Goal: Task Accomplishment & Management: Manage account settings

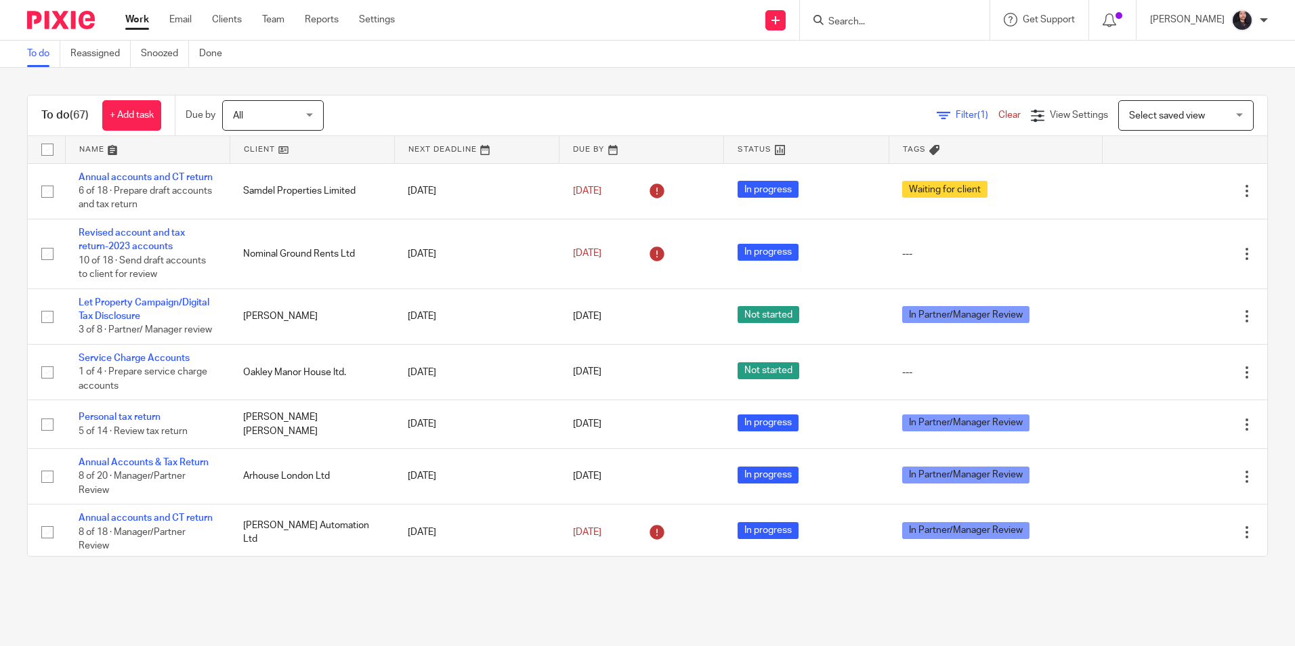
scroll to position [3392, 0]
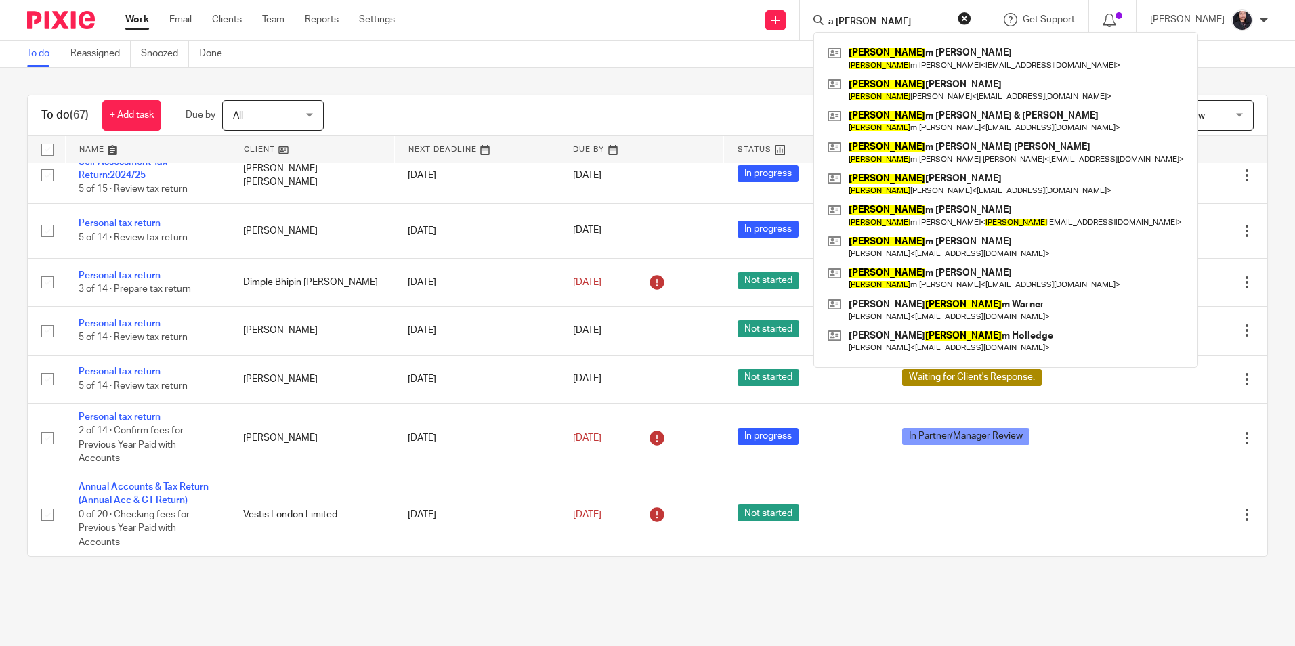
click at [861, 22] on input "a willia" at bounding box center [888, 22] width 122 height 12
type input "a willia"
click at [39, 17] on img at bounding box center [61, 20] width 68 height 18
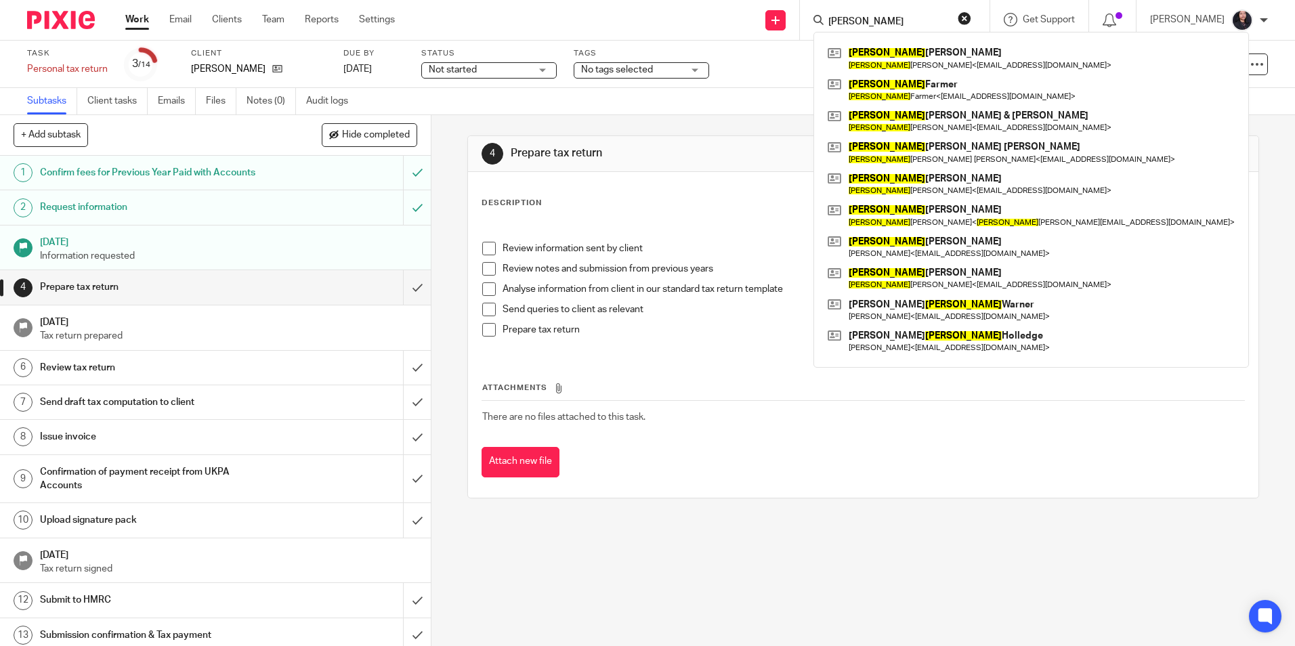
click at [827, 20] on input "[PERSON_NAME]" at bounding box center [888, 22] width 122 height 12
click at [874, 21] on input "A WILLIAM" at bounding box center [888, 22] width 122 height 12
type input "A WILLIAM"
click at [622, 565] on div "4 Prepare tax return Instructions Description Edit description Review informati…" at bounding box center [862, 380] width 863 height 531
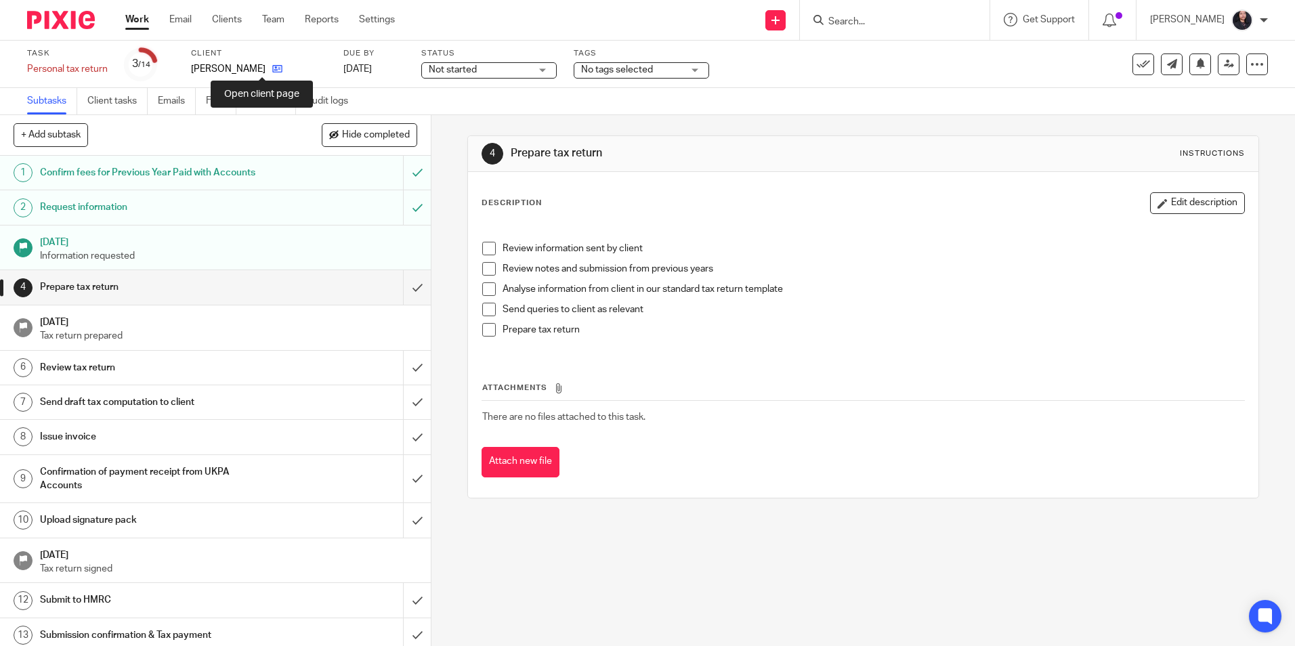
click at [272, 68] on icon at bounding box center [277, 69] width 10 height 10
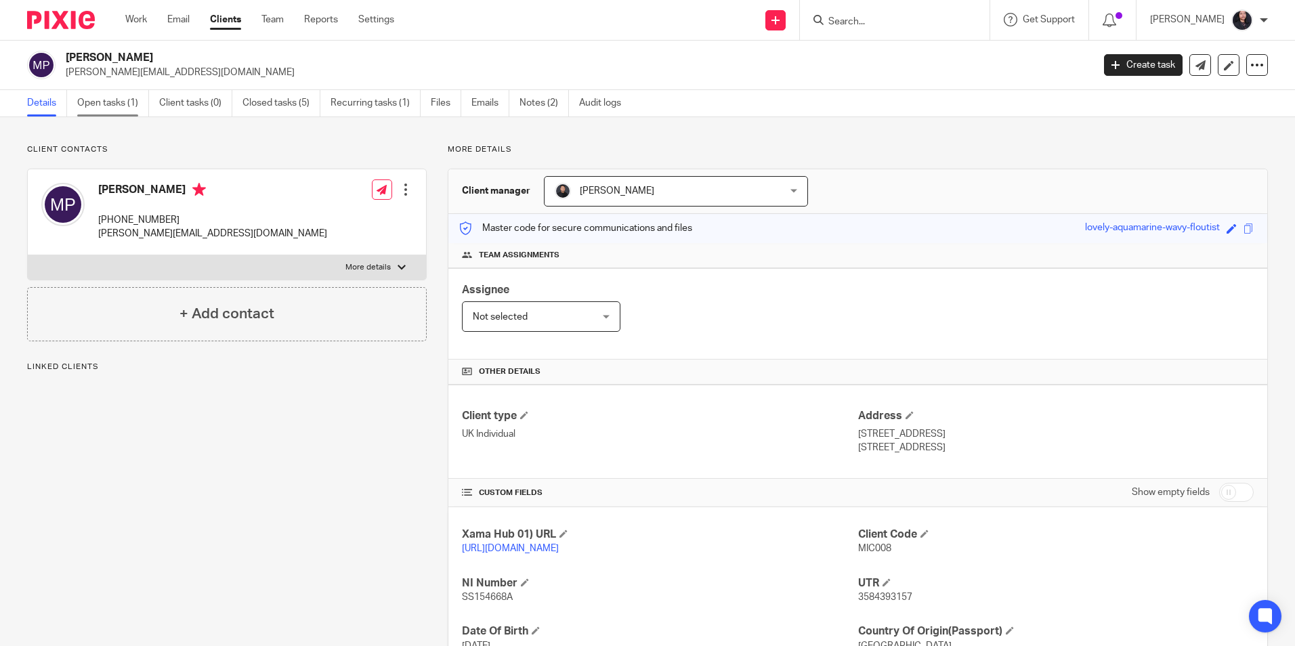
click at [97, 107] on link "Open tasks (1)" at bounding box center [113, 103] width 72 height 26
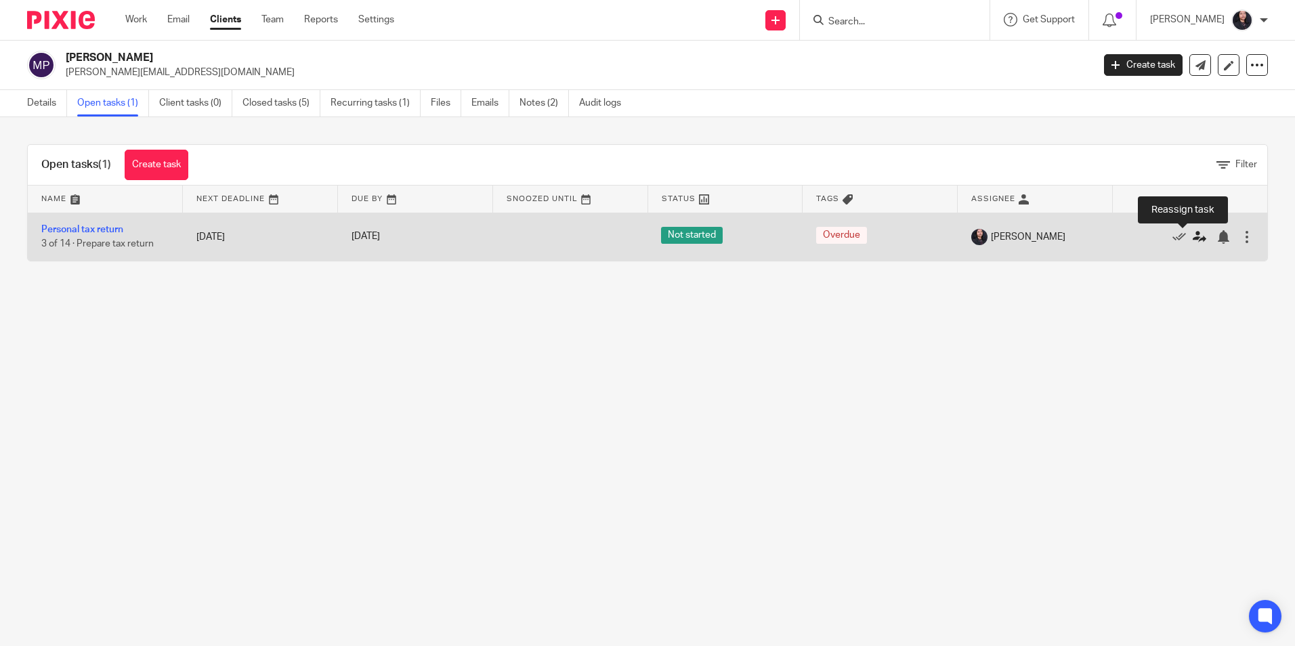
click at [1192, 233] on icon at bounding box center [1199, 237] width 14 height 14
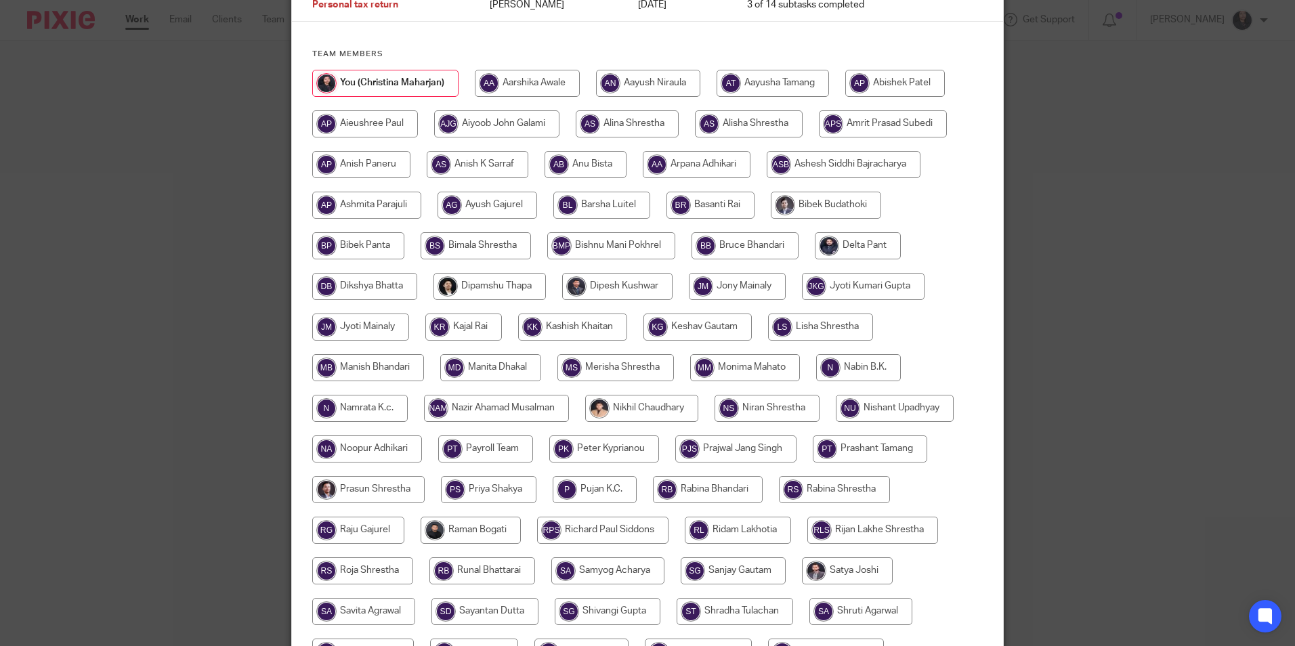
scroll to position [271, 0]
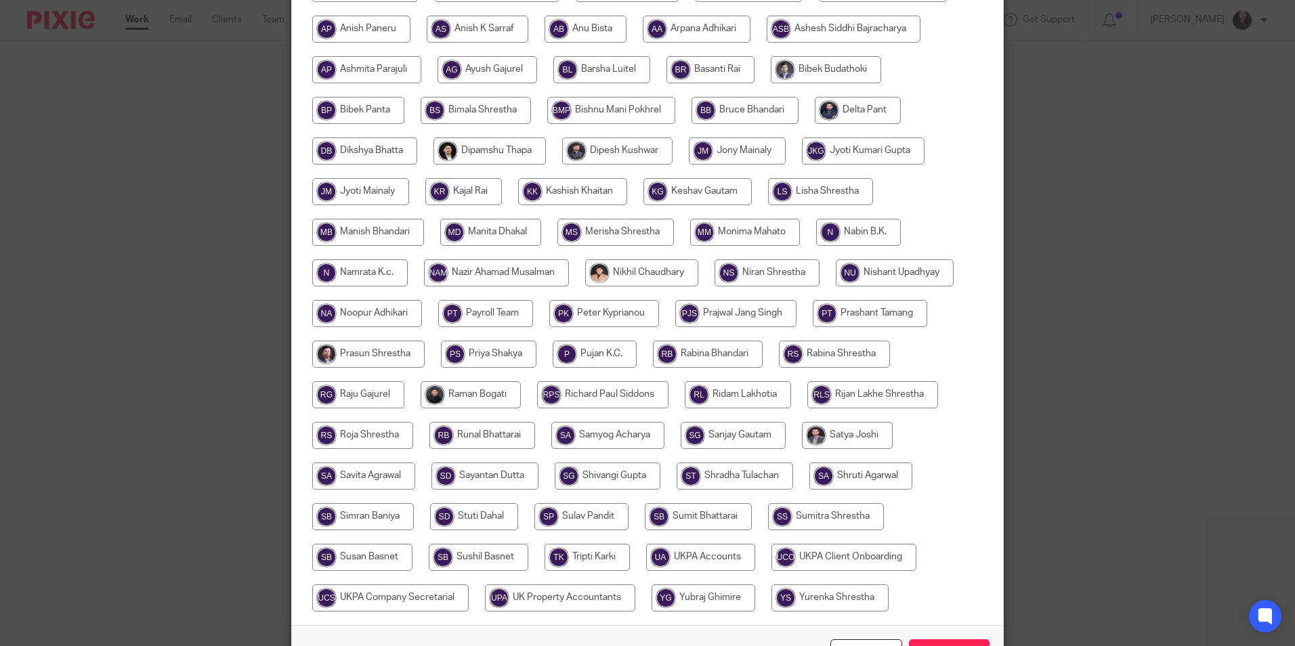
click at [473, 388] on input "radio" at bounding box center [470, 394] width 100 height 27
radio input "true"
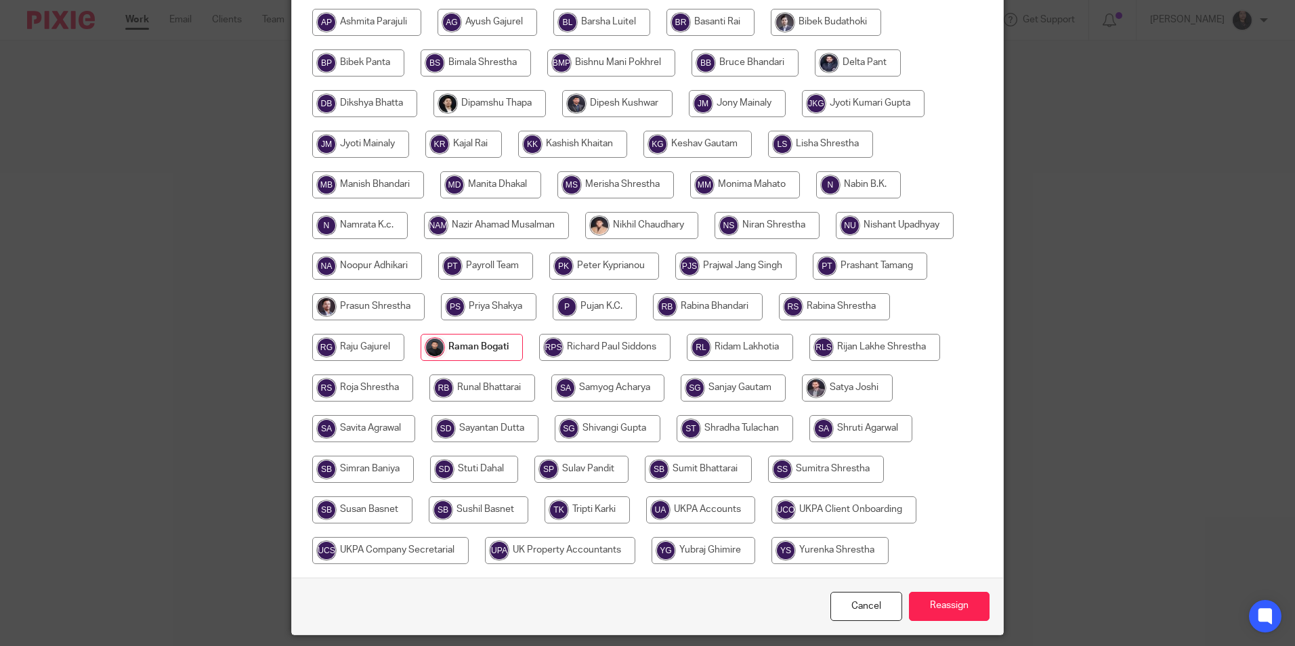
scroll to position [362, 0]
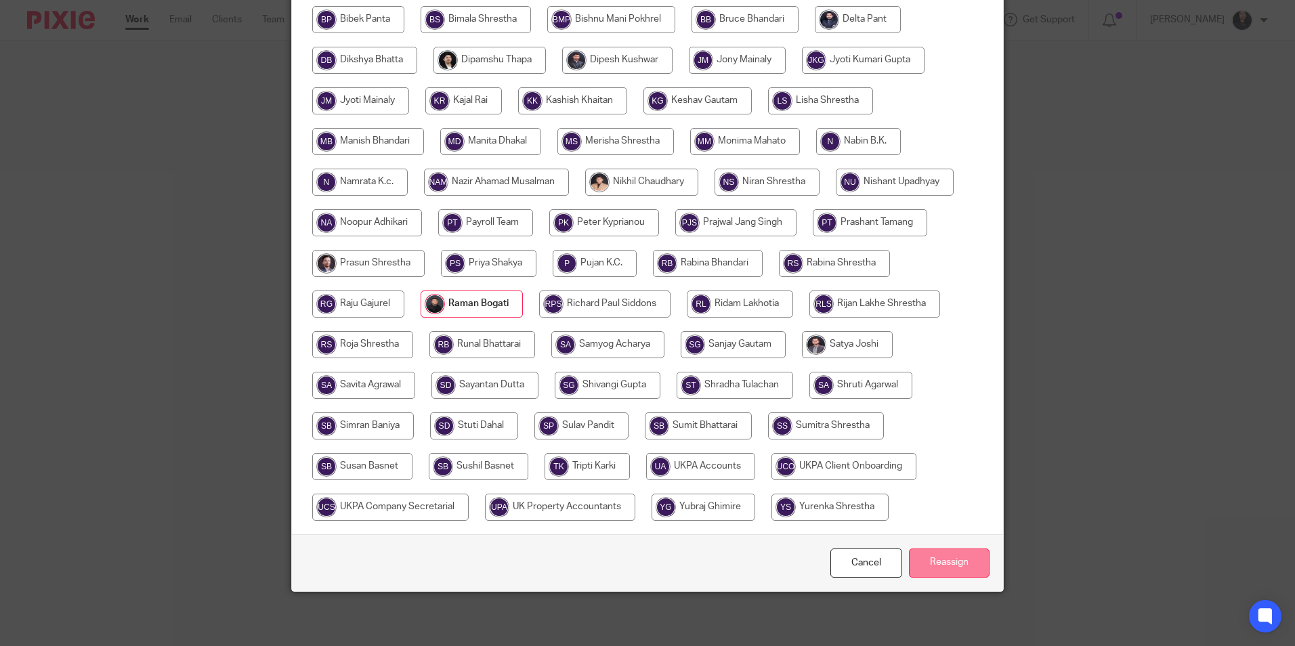
click at [945, 563] on input "Reassign" at bounding box center [949, 562] width 81 height 29
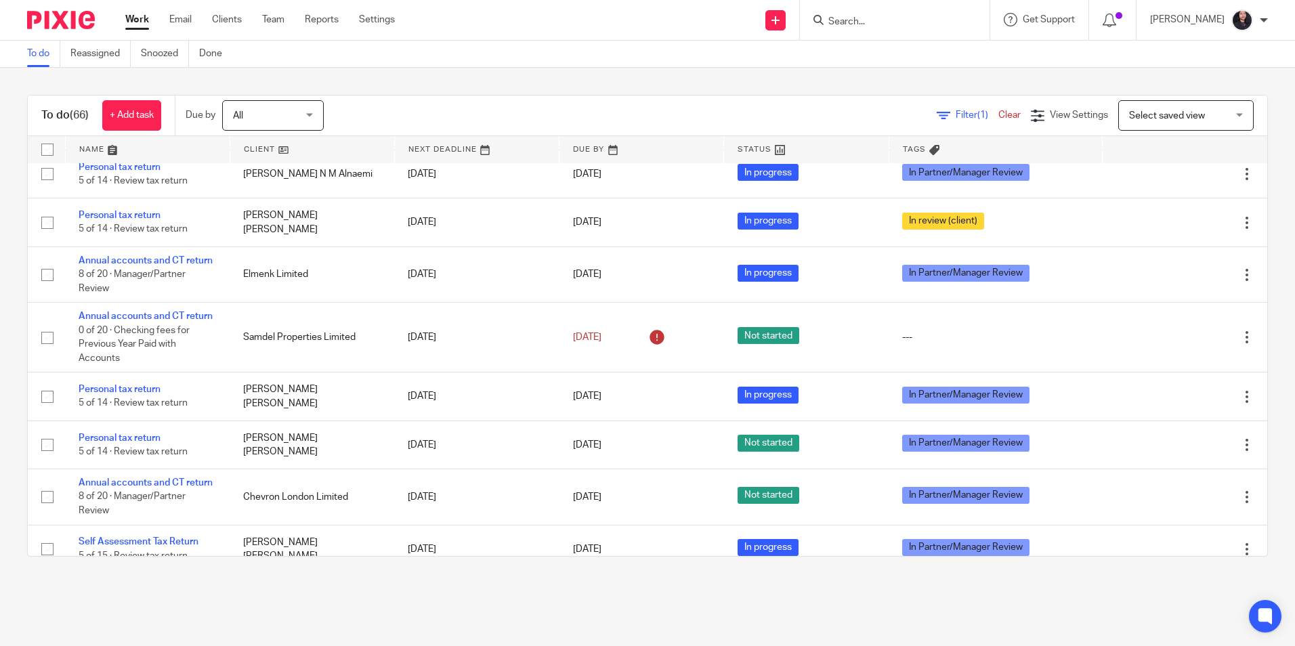
scroll to position [1693, 0]
click at [899, 23] on input "Search" at bounding box center [888, 22] width 122 height 12
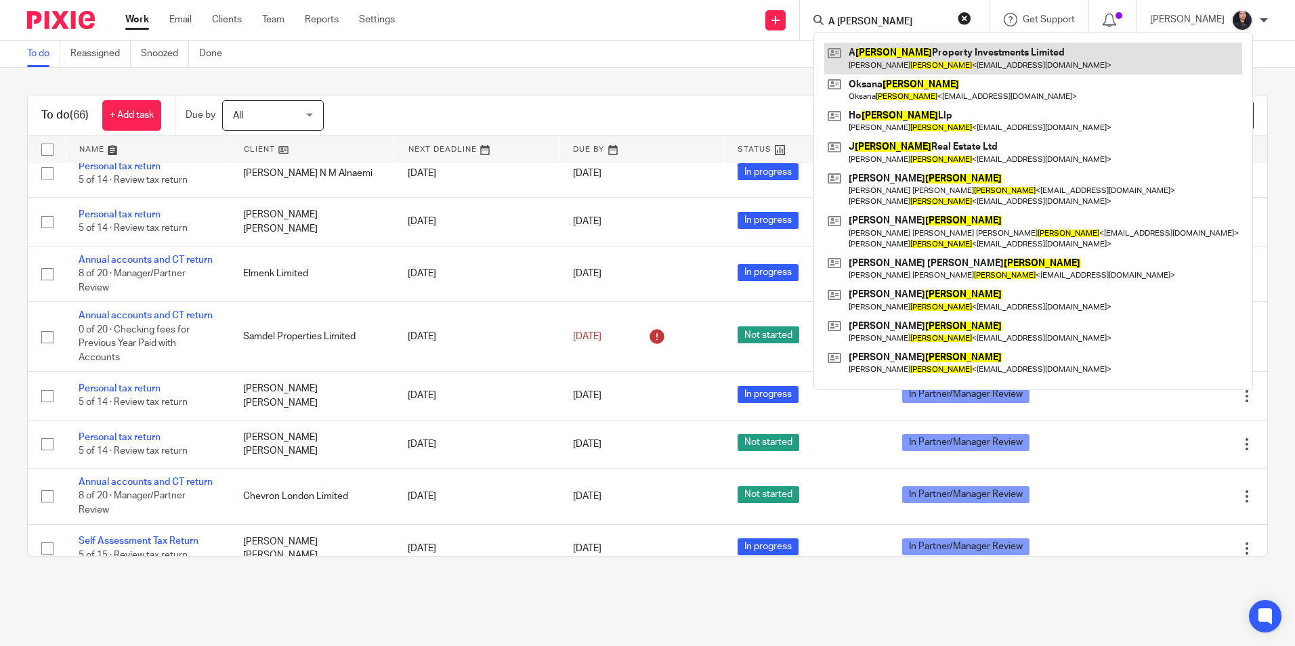
type input "A WILLIAMS"
click at [880, 58] on link at bounding box center [1033, 58] width 418 height 31
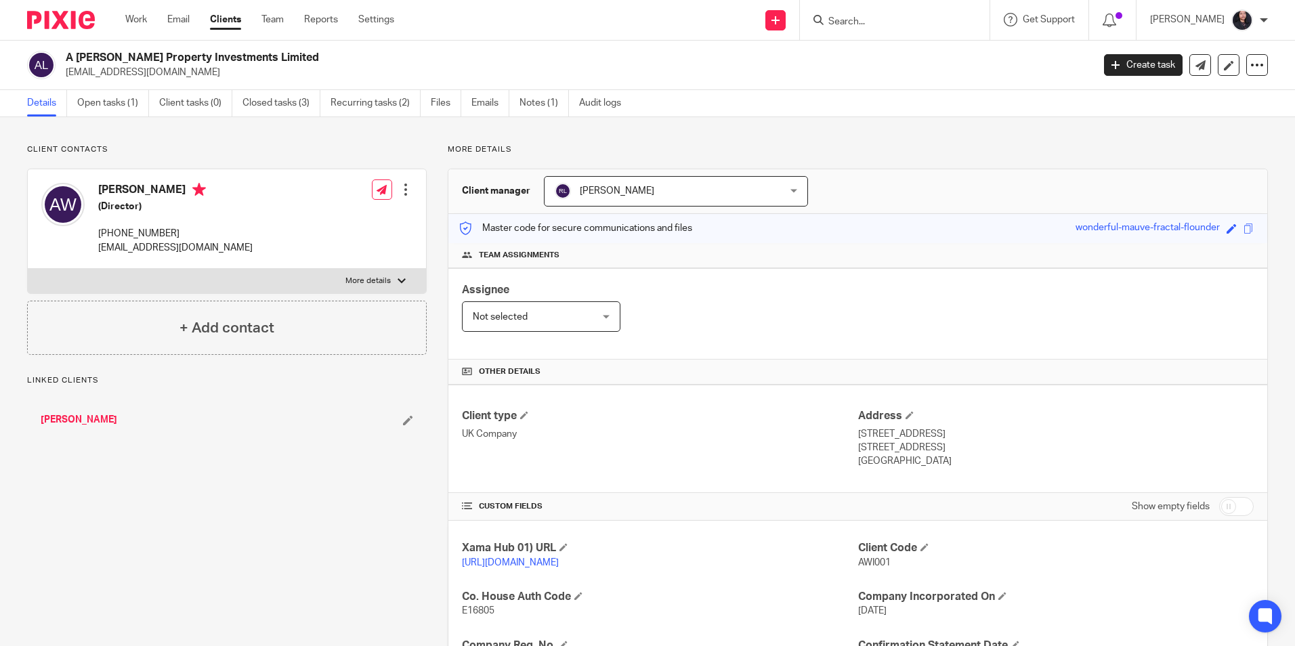
scroll to position [228, 0]
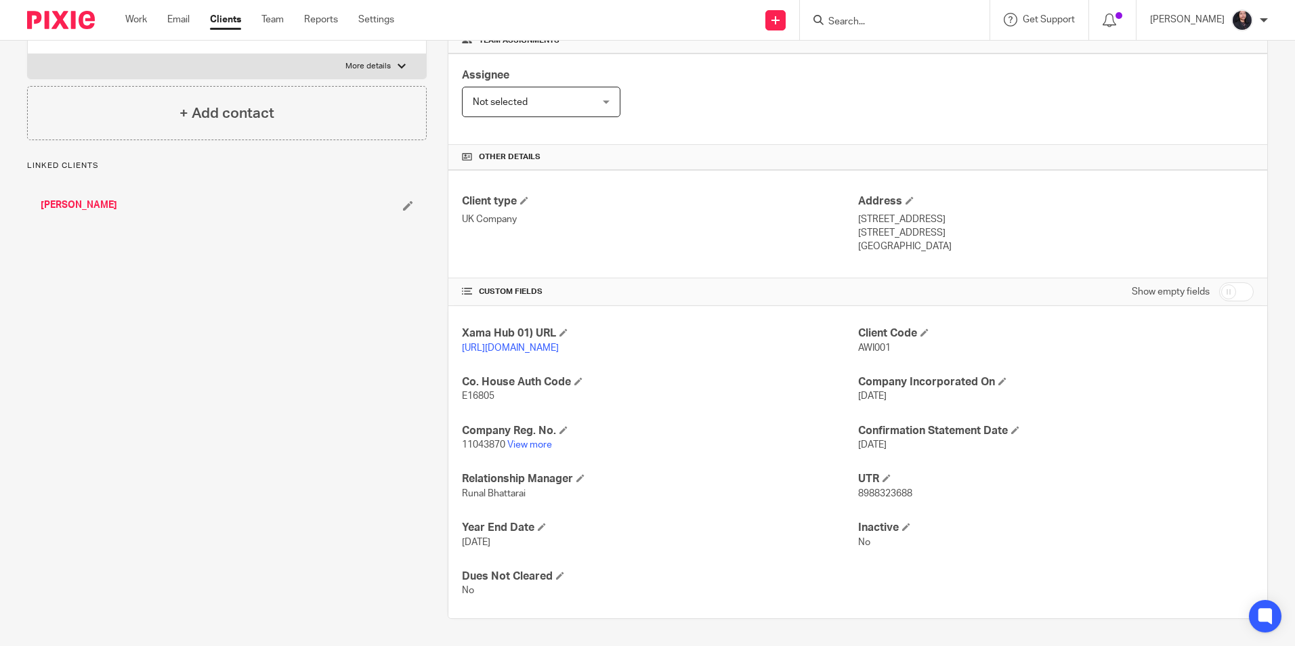
click at [877, 493] on span "8988323688" at bounding box center [885, 493] width 54 height 9
copy span "8988323688"
click at [881, 26] on input "Search" at bounding box center [888, 22] width 122 height 12
paste input "Crowdtolive Spv 19 Limited"
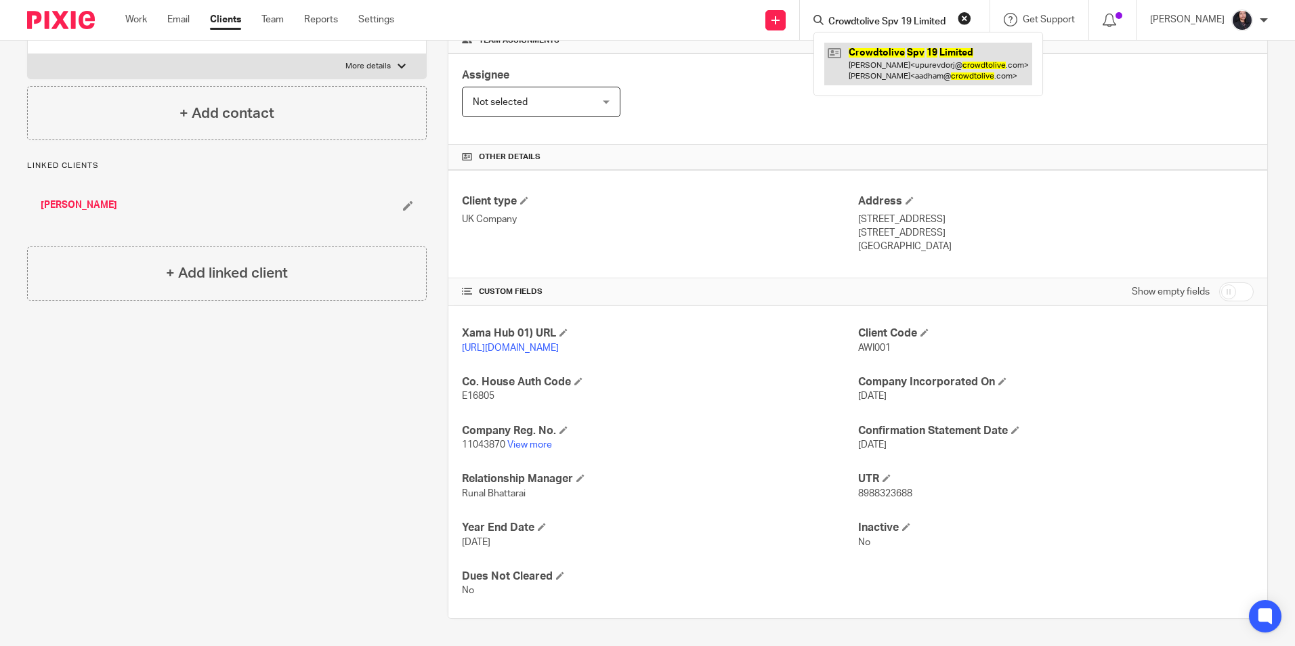
type input "Crowdtolive Spv 19 Limited"
click at [880, 75] on link at bounding box center [928, 64] width 208 height 42
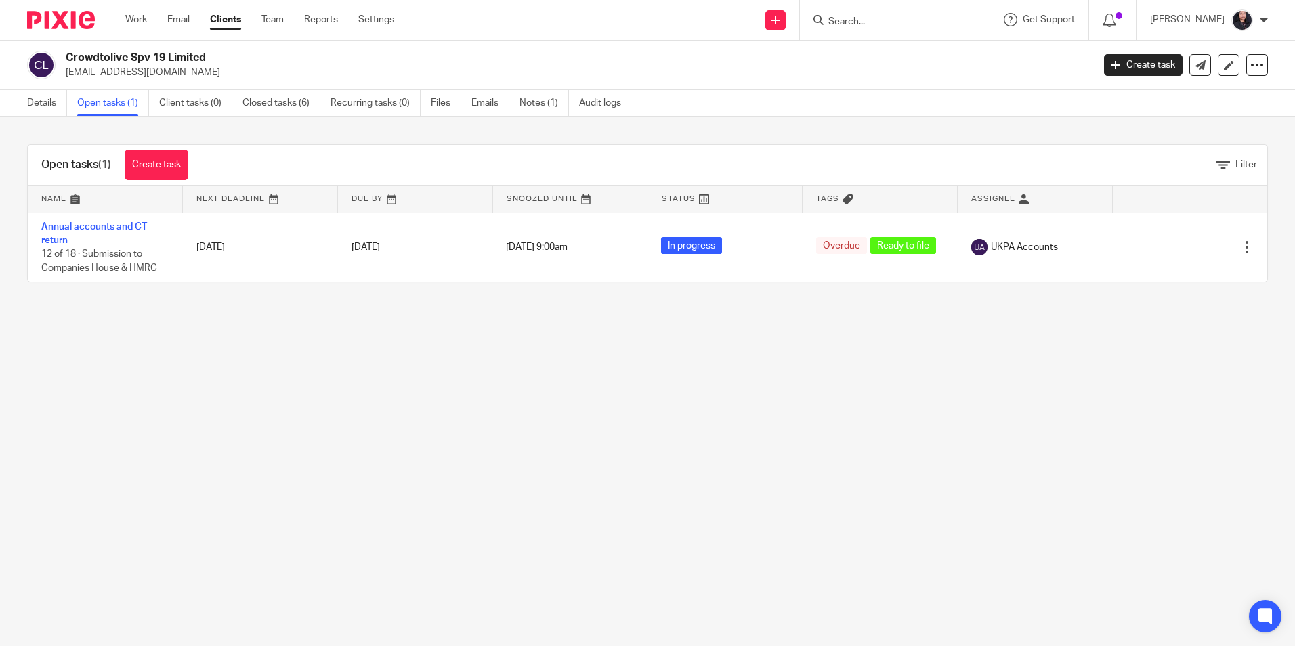
click at [857, 14] on form at bounding box center [899, 20] width 144 height 17
click at [861, 26] on input "Search" at bounding box center [888, 22] width 122 height 12
paste input "Crowdtolive Spv 20 Limited"
type input "Crowdtolive Spv 20 Limited"
click at [884, 60] on link at bounding box center [922, 58] width 196 height 31
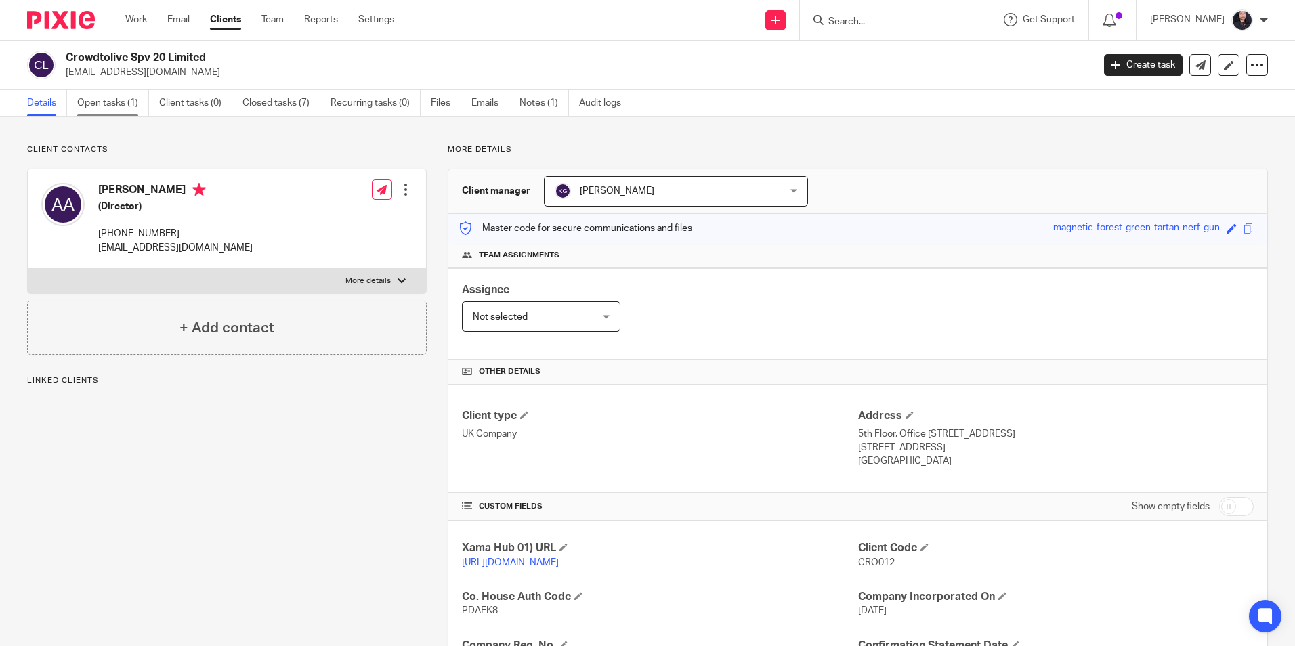
click at [108, 106] on link "Open tasks (1)" at bounding box center [113, 103] width 72 height 26
